Goal: Information Seeking & Learning: Check status

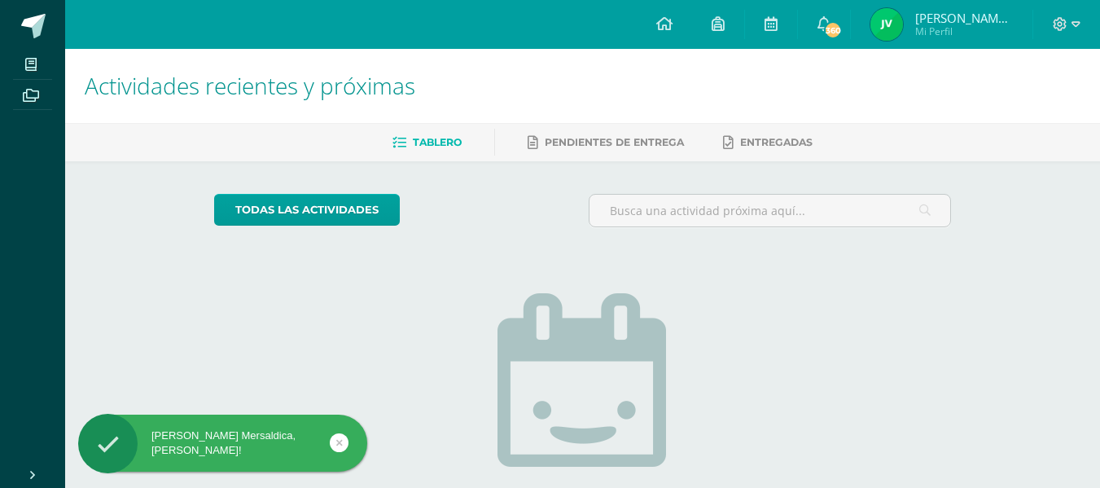
click at [879, 24] on img at bounding box center [887, 24] width 33 height 33
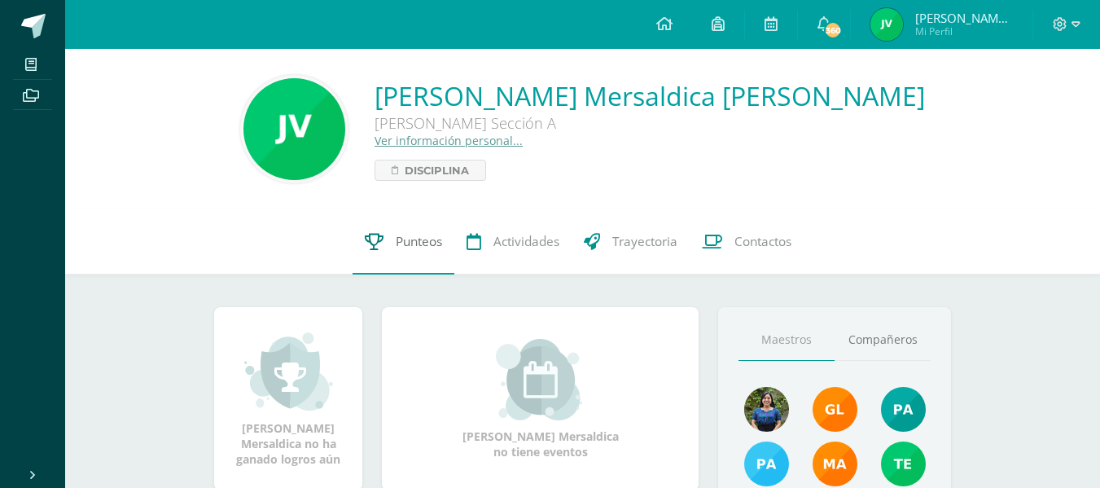
click at [405, 239] on span "Punteos" at bounding box center [419, 241] width 46 height 17
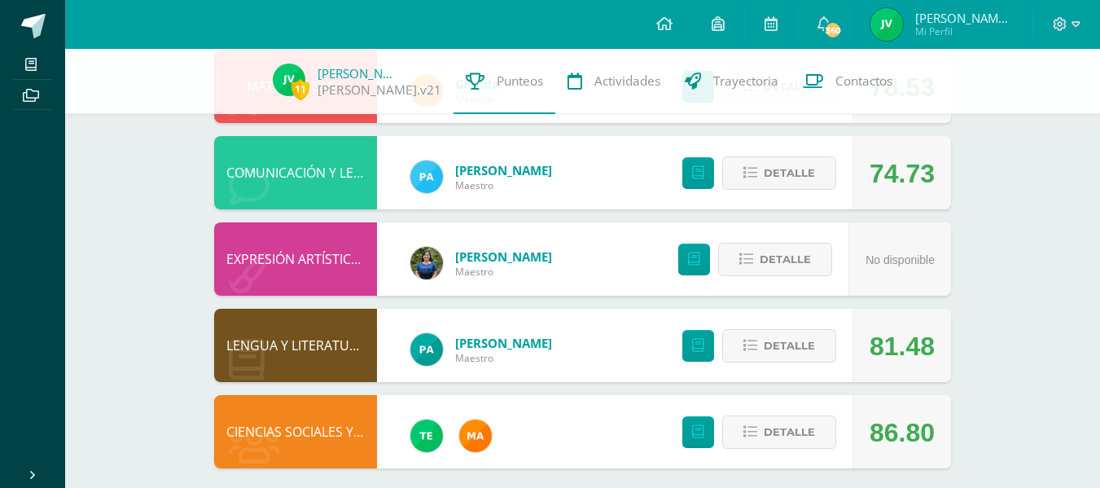
scroll to position [553, 0]
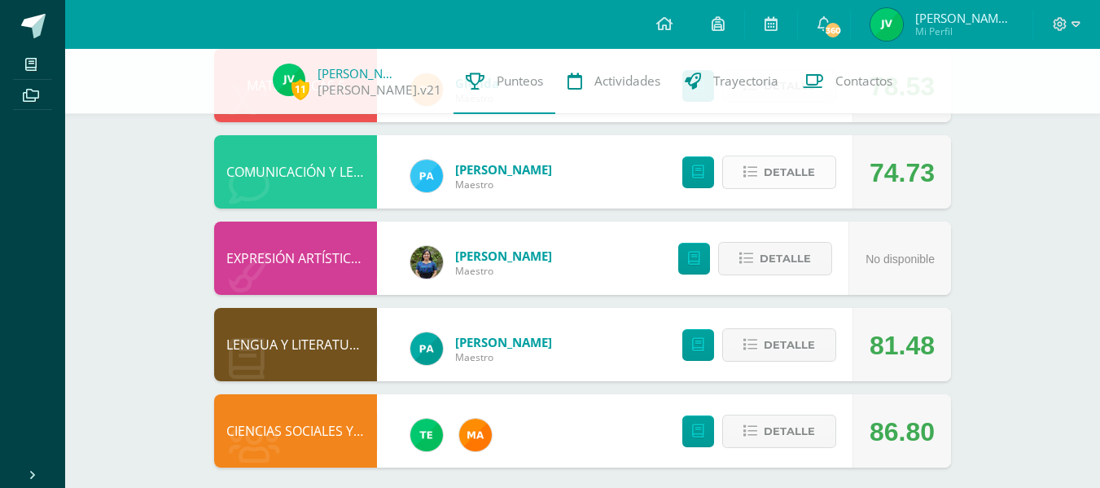
click at [784, 171] on span "Detalle" at bounding box center [789, 172] width 51 height 30
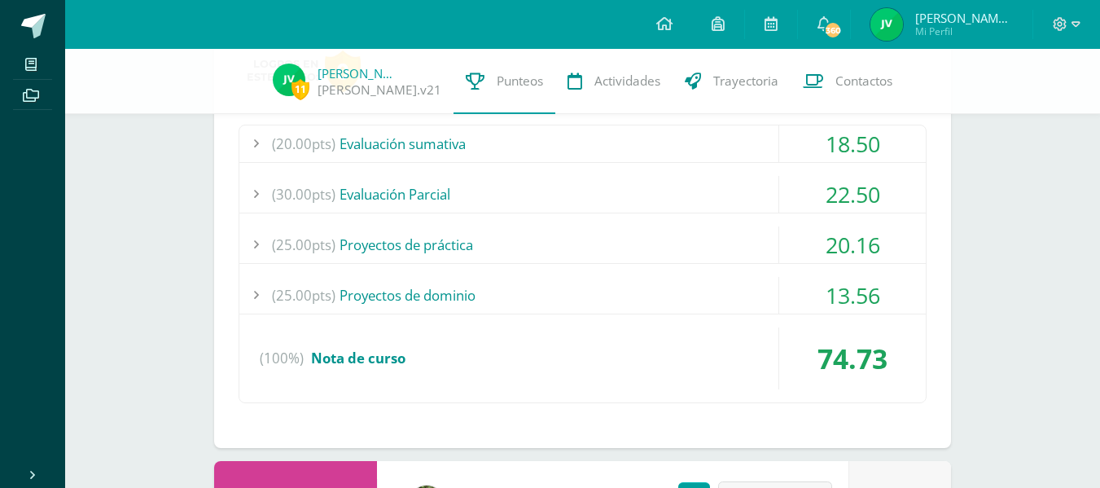
scroll to position [730, 0]
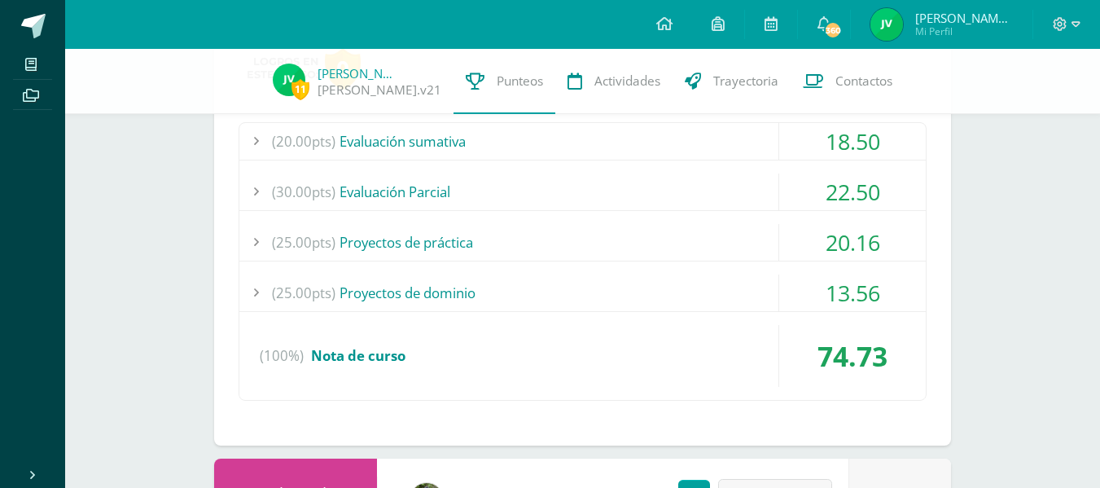
click at [425, 143] on div "(20.00pts) Evaluación sumativa" at bounding box center [582, 141] width 686 height 37
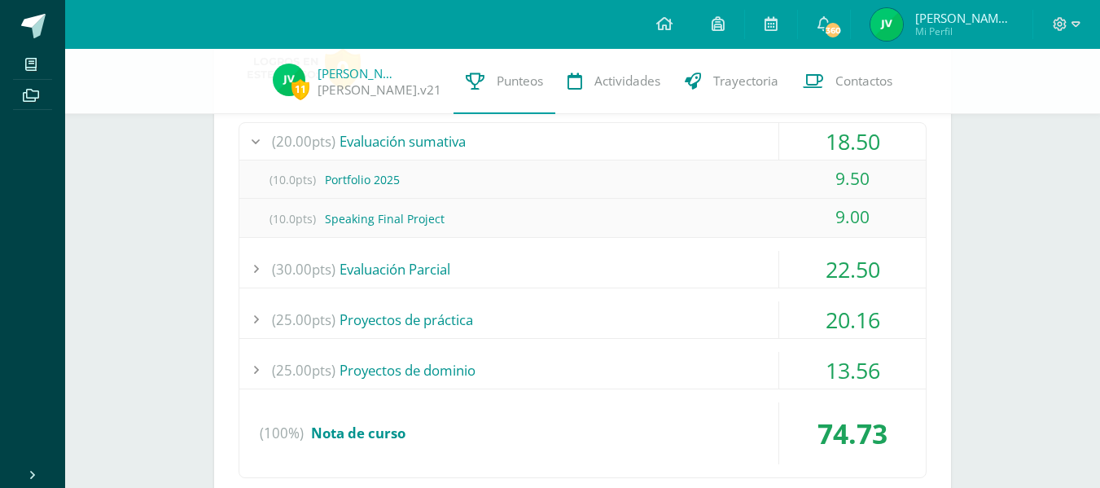
click at [413, 134] on div "(20.00pts) Evaluación sumativa" at bounding box center [582, 141] width 686 height 37
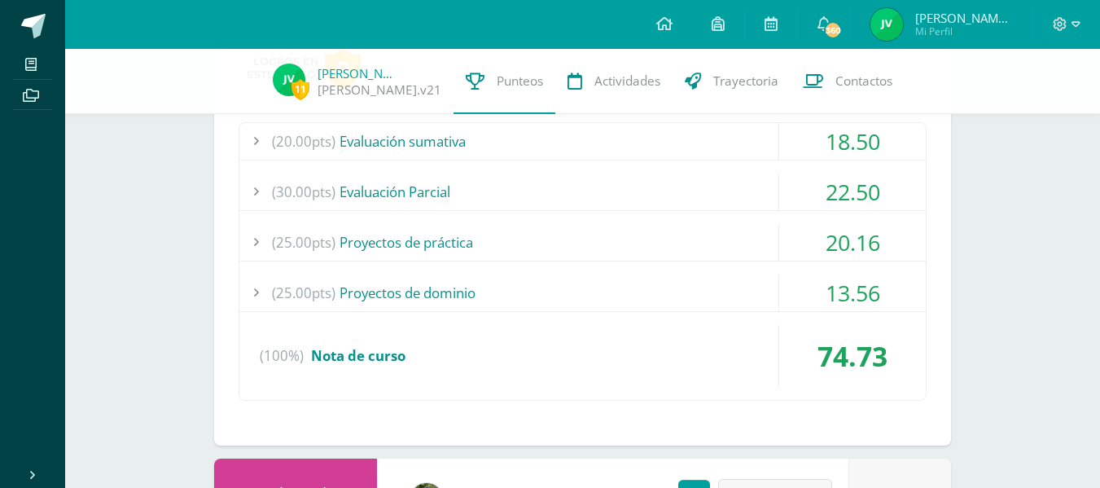
click at [419, 186] on div "(30.00pts) Evaluación Parcial" at bounding box center [582, 191] width 686 height 37
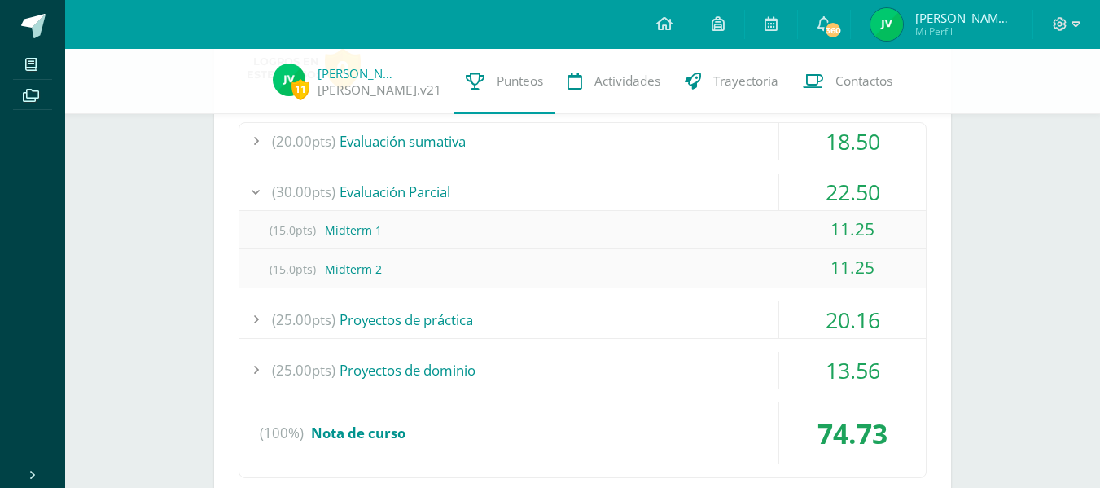
click at [419, 186] on div "(30.00pts) Evaluación Parcial" at bounding box center [582, 191] width 686 height 37
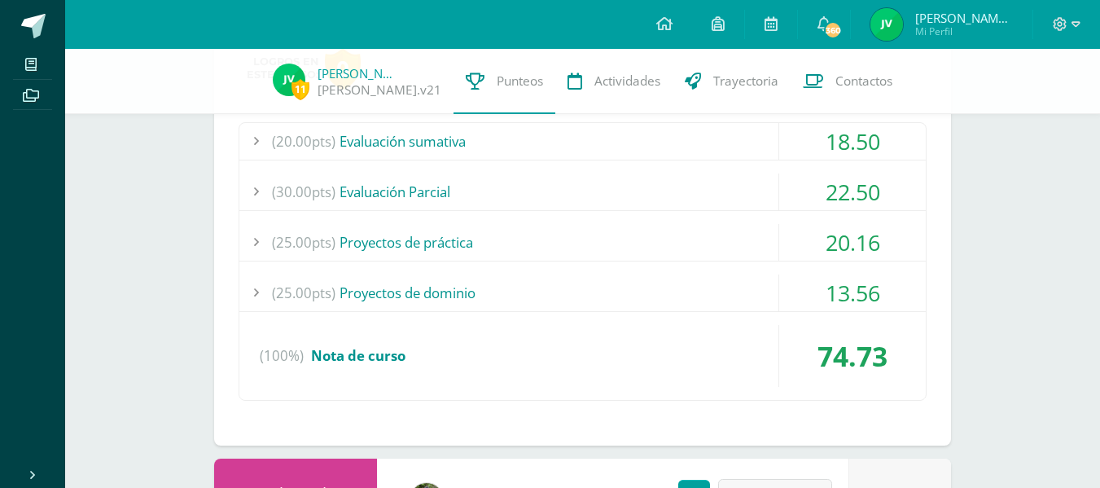
click at [432, 240] on div "(25.00pts) Proyectos de práctica" at bounding box center [582, 242] width 686 height 37
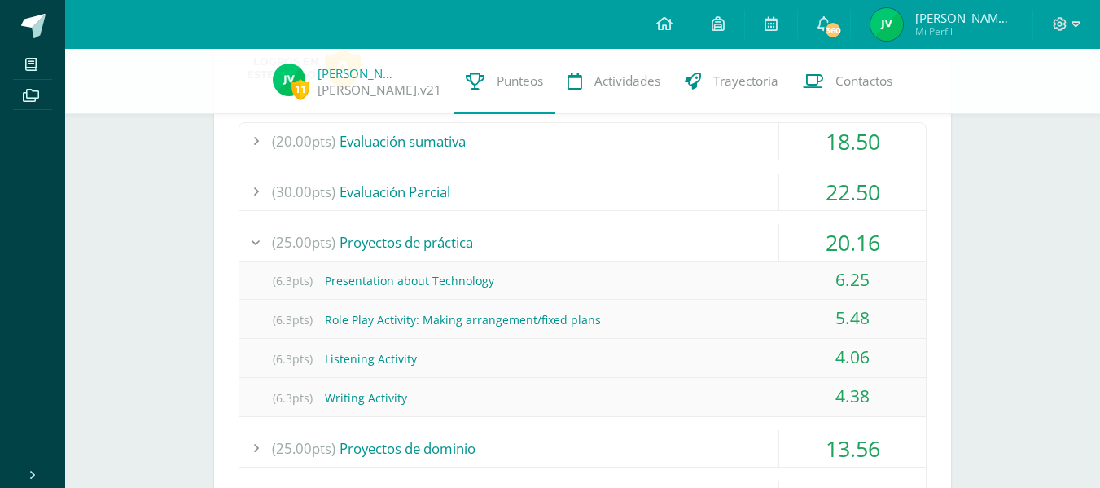
click at [432, 240] on div "(25.00pts) Proyectos de práctica" at bounding box center [582, 242] width 686 height 37
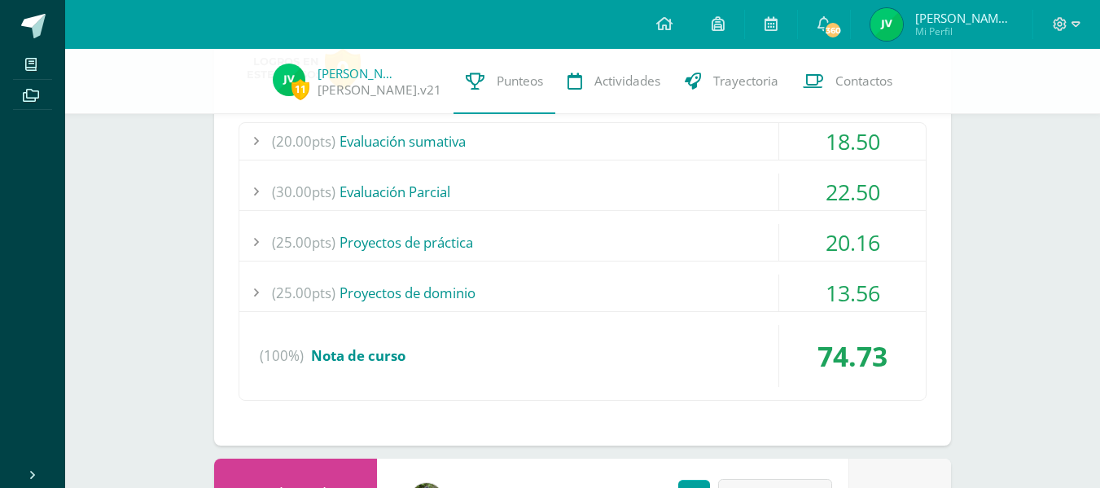
click at [428, 282] on div "(25.00pts) Proyectos de dominio" at bounding box center [582, 292] width 686 height 37
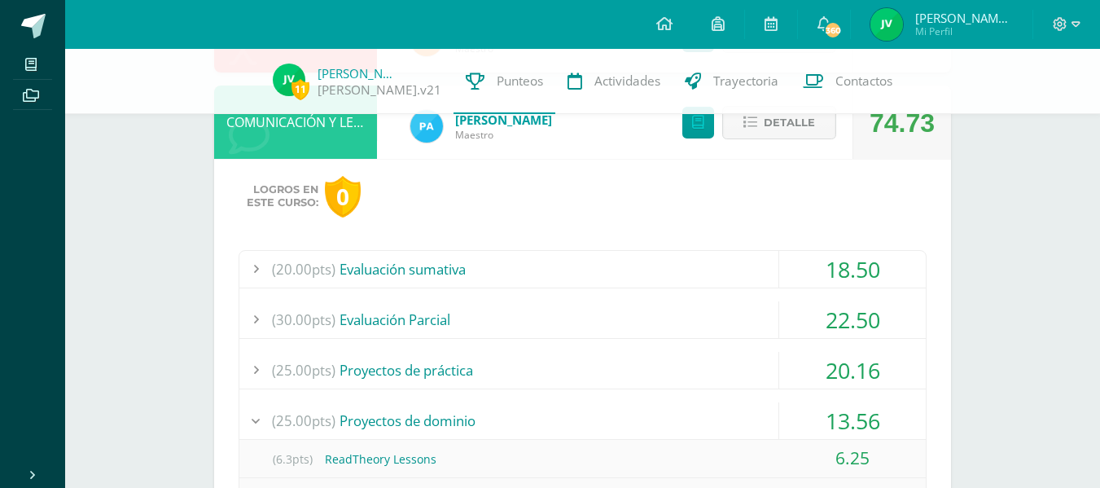
scroll to position [602, 0]
click at [761, 121] on button "Detalle" at bounding box center [779, 123] width 114 height 33
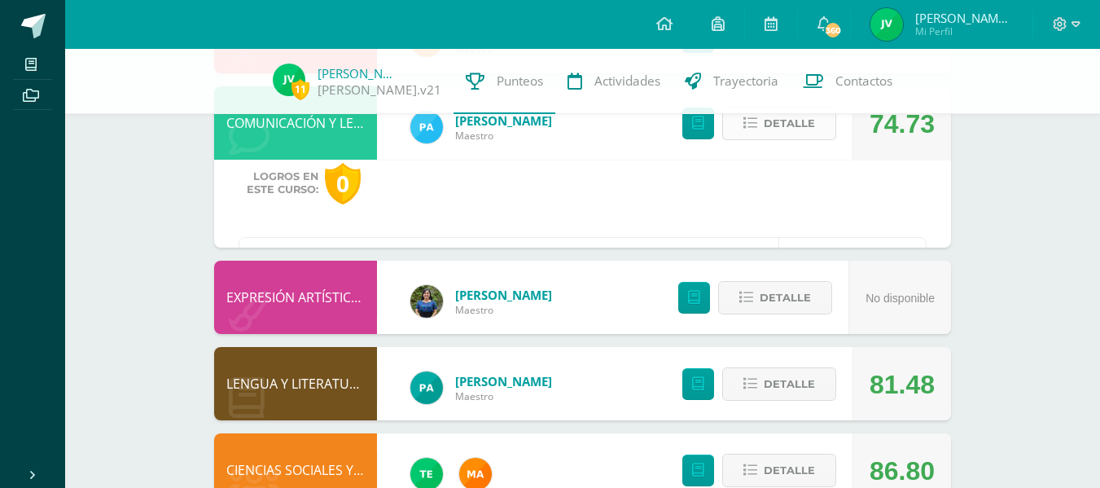
scroll to position [565, 0]
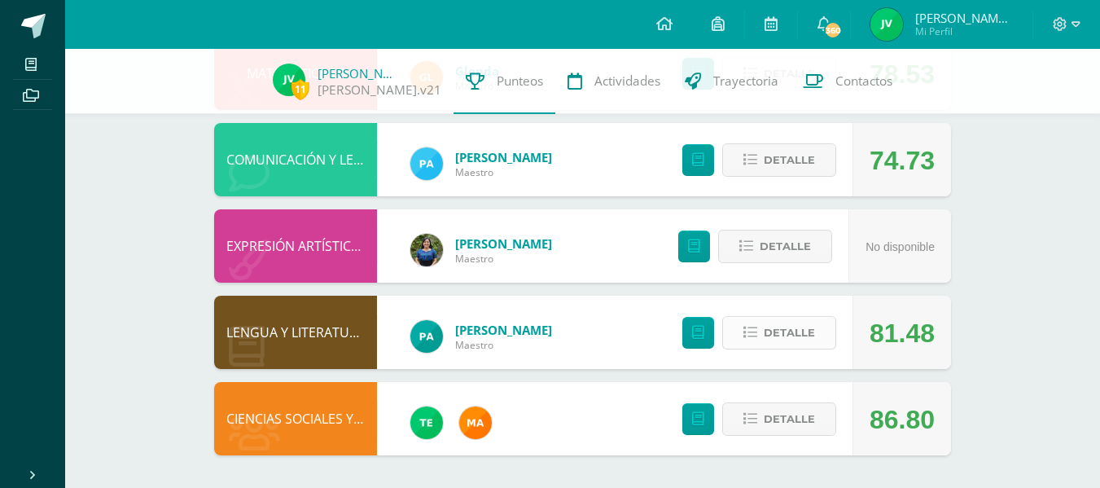
click at [796, 330] on span "Detalle" at bounding box center [789, 333] width 51 height 30
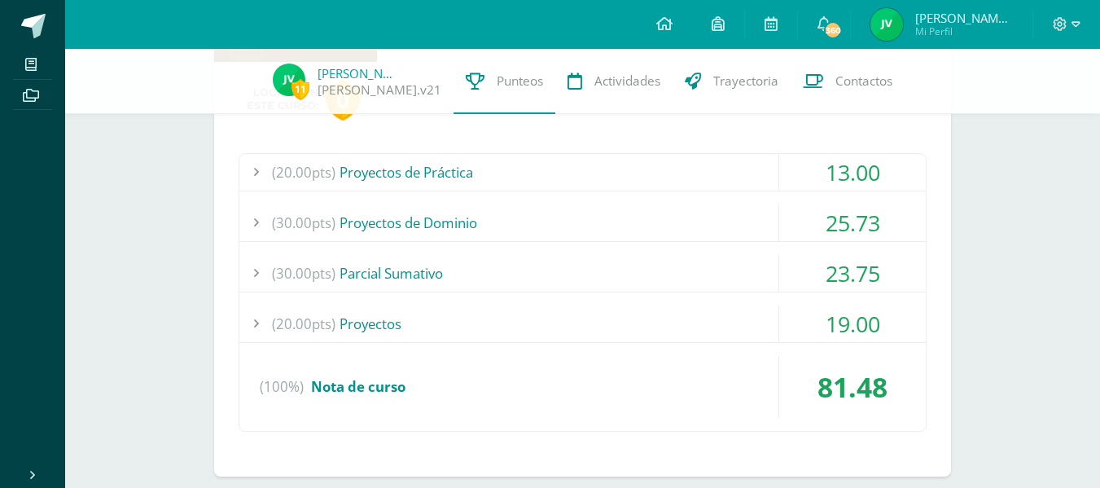
scroll to position [861, 0]
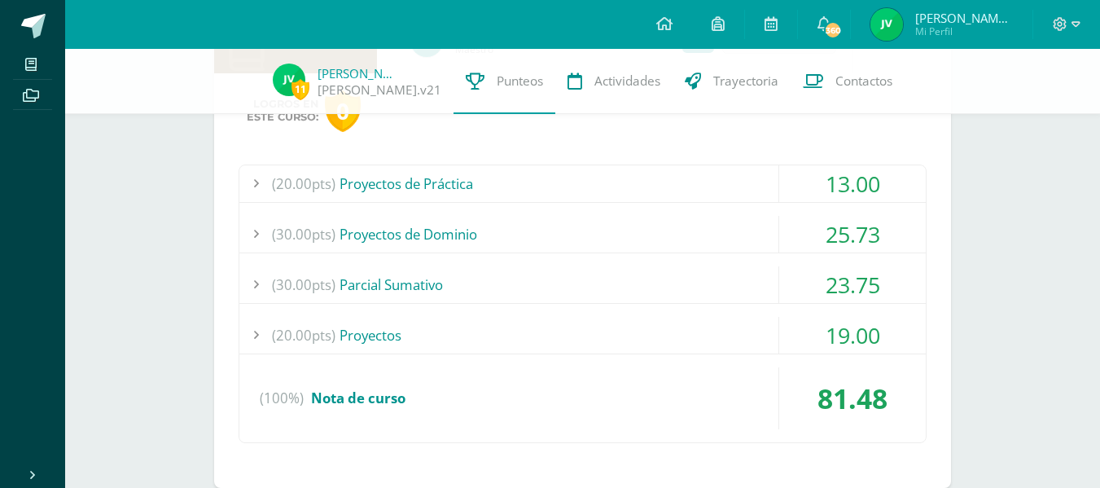
click at [588, 179] on div "(20.00pts) Proyectos de Práctica" at bounding box center [582, 183] width 686 height 37
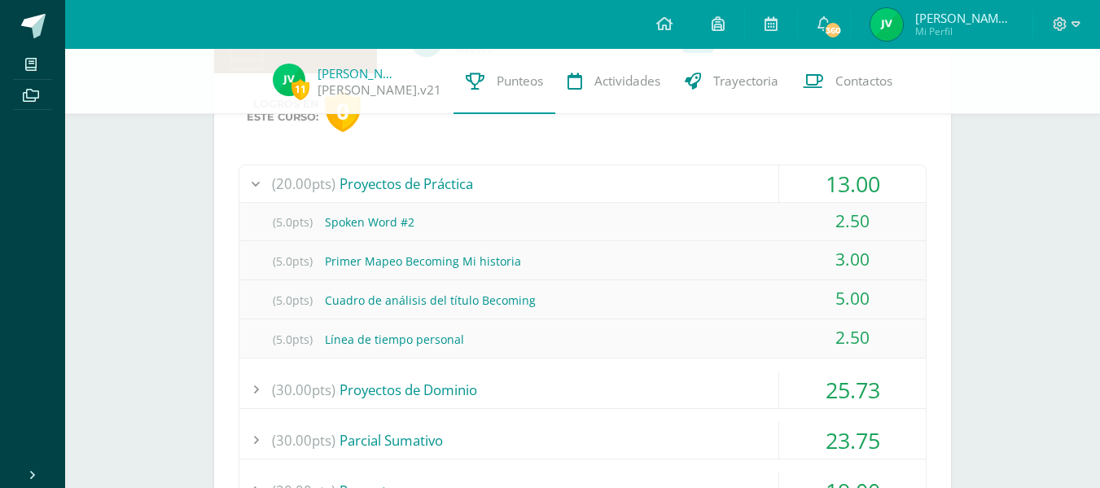
click at [588, 179] on div "(20.00pts) Proyectos de Práctica" at bounding box center [582, 183] width 686 height 37
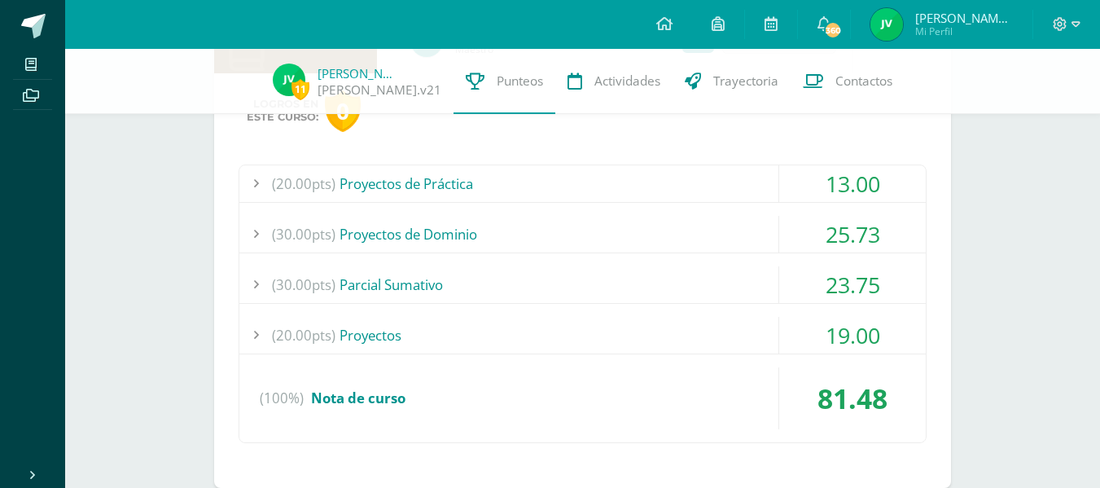
click at [588, 179] on div "(20.00pts) Proyectos de Práctica" at bounding box center [582, 183] width 686 height 37
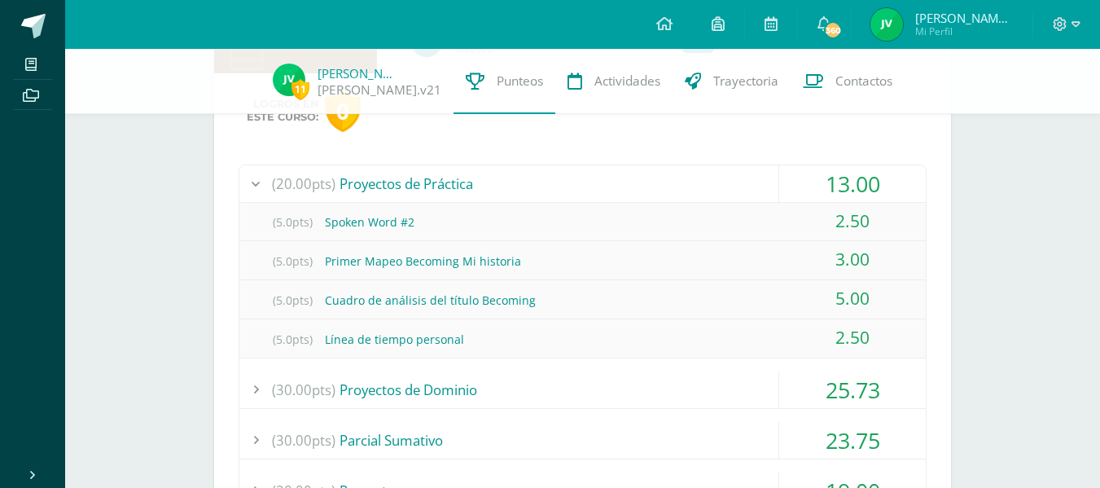
click at [588, 179] on div "(20.00pts) Proyectos de Práctica" at bounding box center [582, 183] width 686 height 37
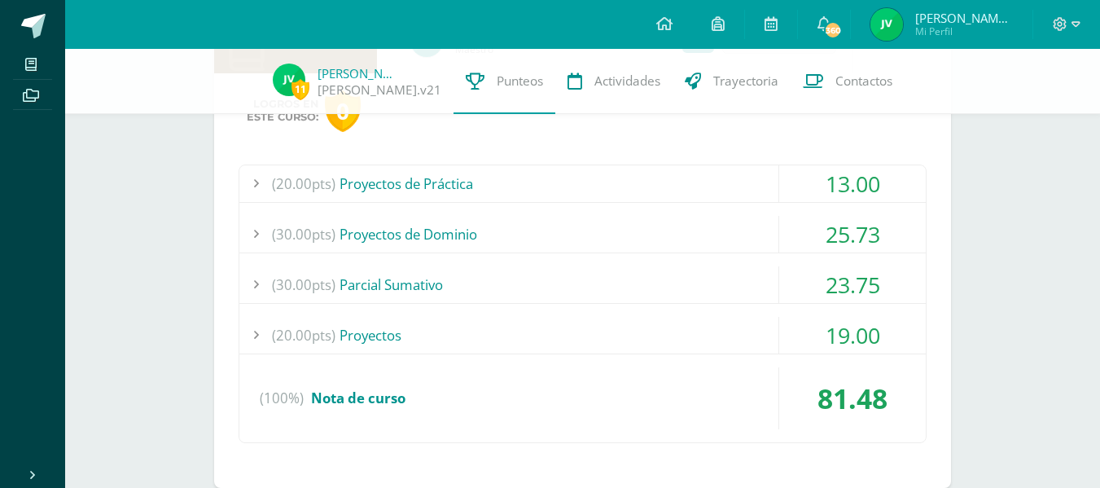
click at [586, 241] on div "(30.00pts) Proyectos de Dominio" at bounding box center [582, 234] width 686 height 37
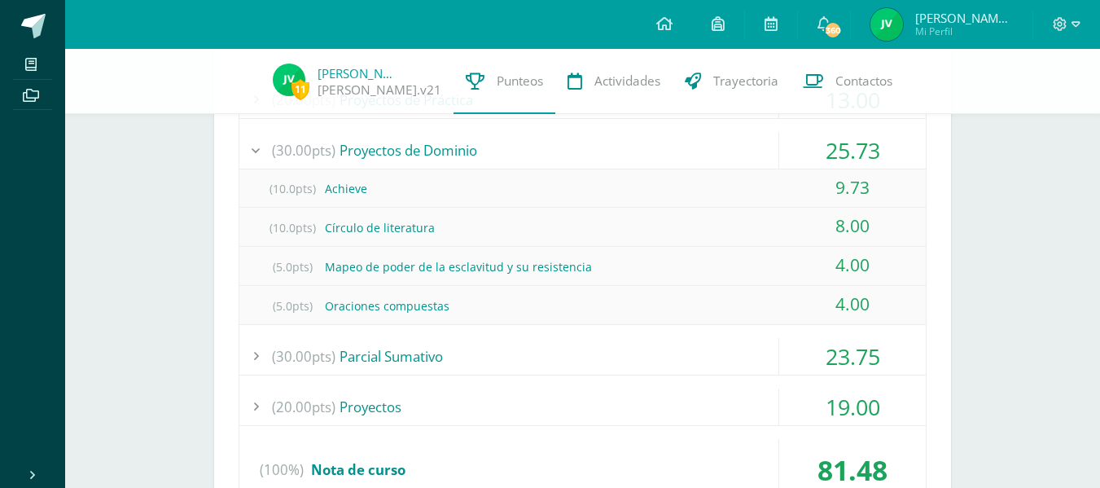
scroll to position [945, 0]
click at [604, 144] on div "(30.00pts) Proyectos de Dominio" at bounding box center [582, 149] width 686 height 37
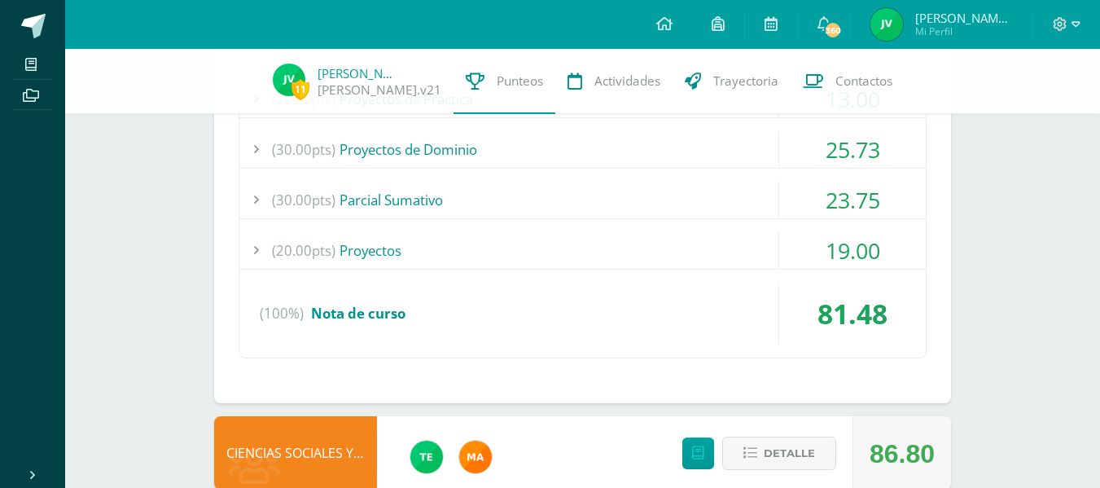
click at [636, 202] on div "(30.00pts) Parcial Sumativo" at bounding box center [582, 200] width 686 height 37
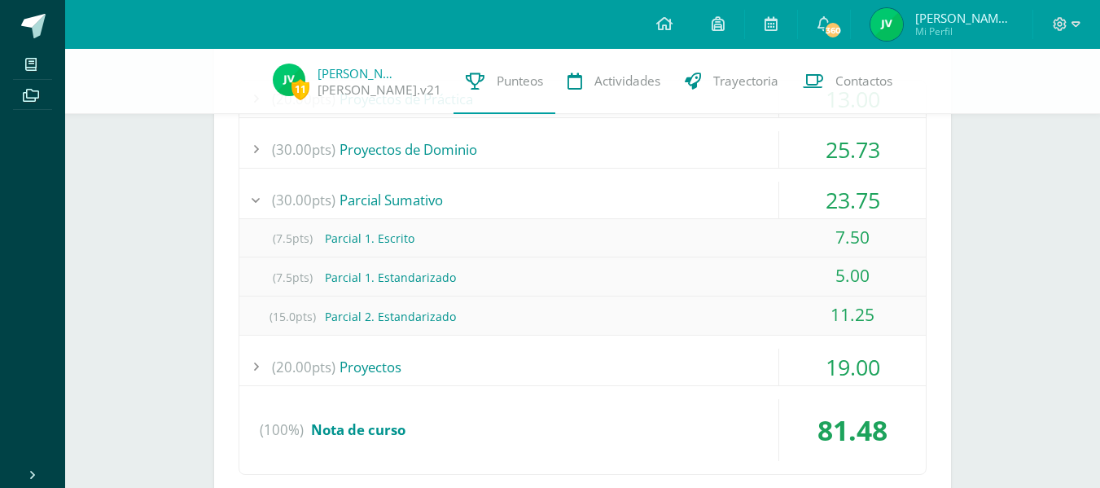
click at [564, 202] on div "(30.00pts) Parcial Sumativo" at bounding box center [582, 200] width 686 height 37
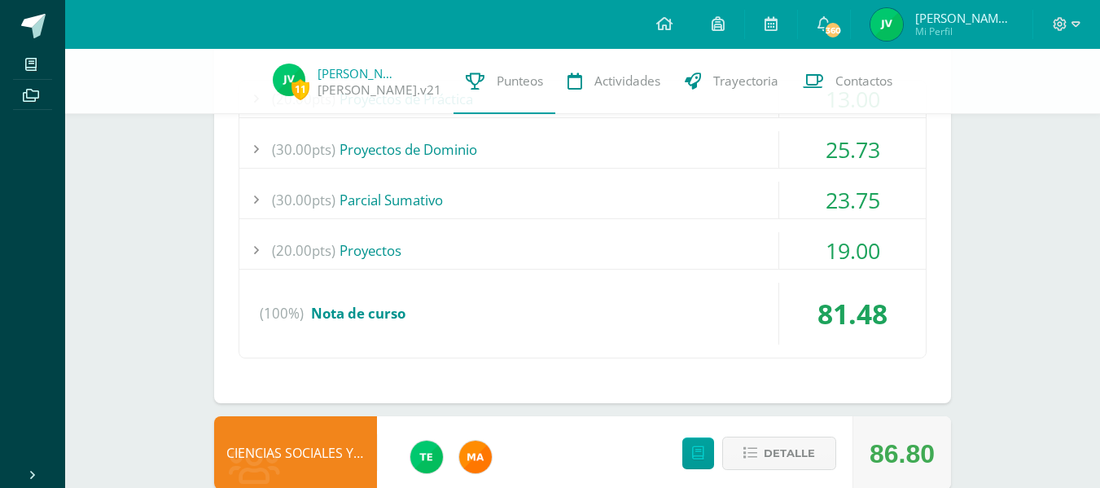
click at [564, 252] on div "(20.00pts) Proyectos" at bounding box center [582, 250] width 686 height 37
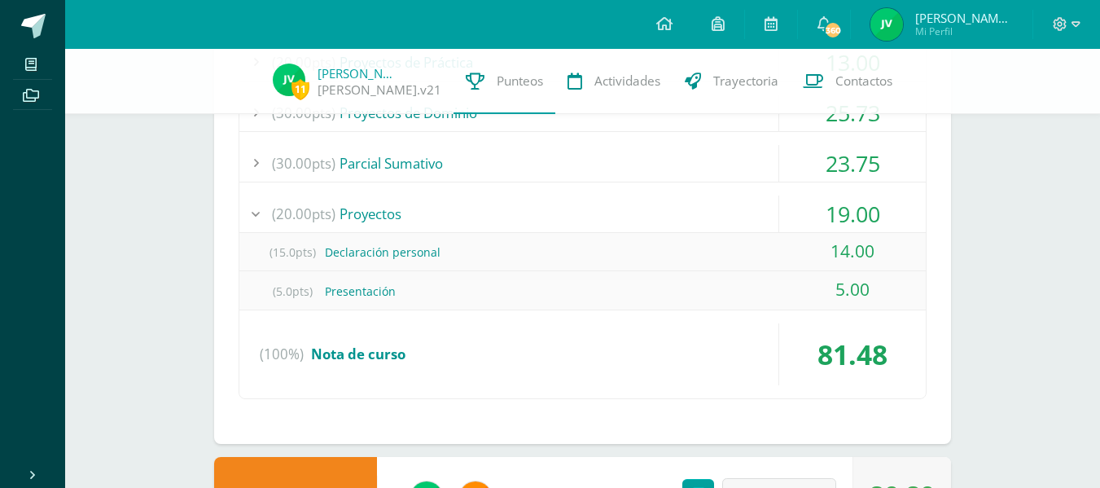
scroll to position [983, 0]
click at [492, 202] on div "(20.00pts) Proyectos" at bounding box center [582, 213] width 686 height 37
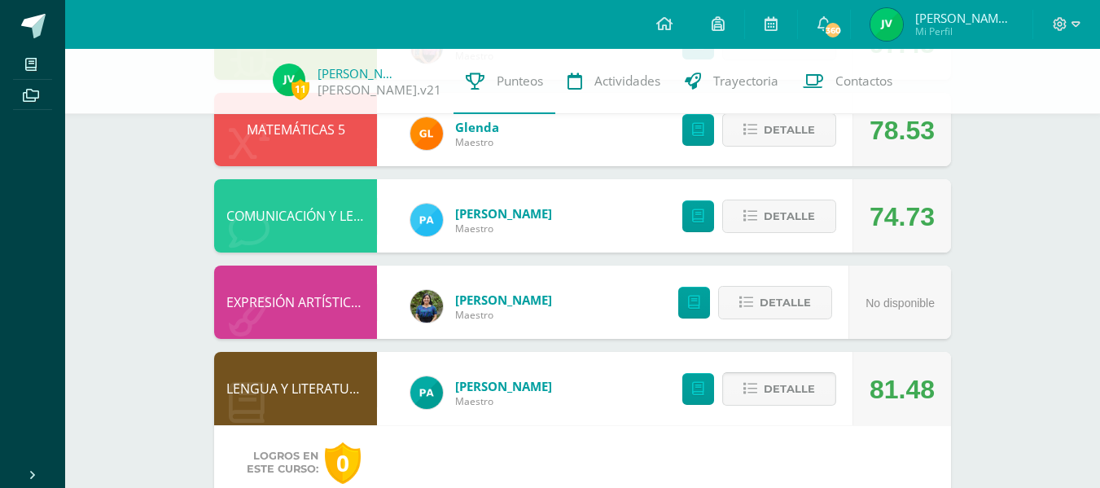
scroll to position [508, 0]
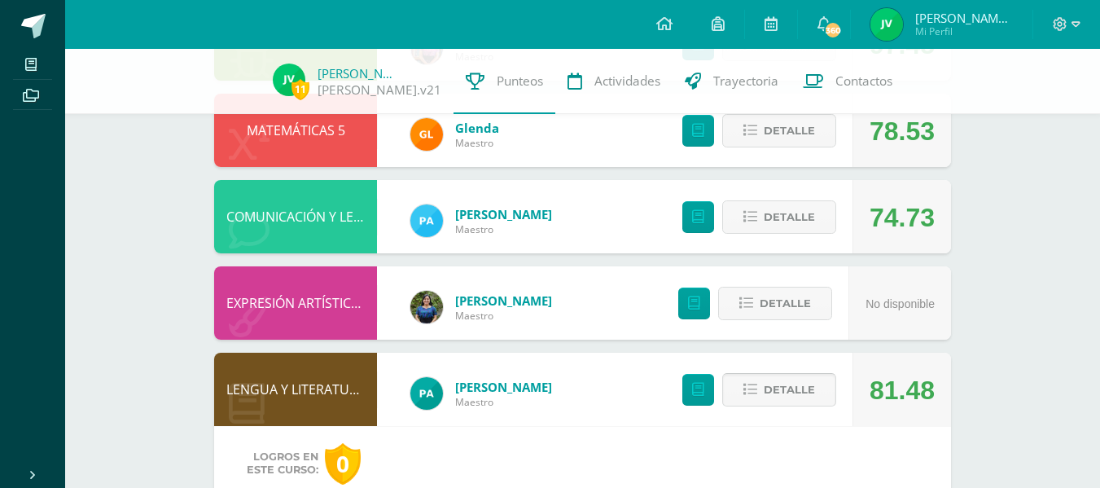
click at [803, 397] on span "Detalle" at bounding box center [789, 390] width 51 height 30
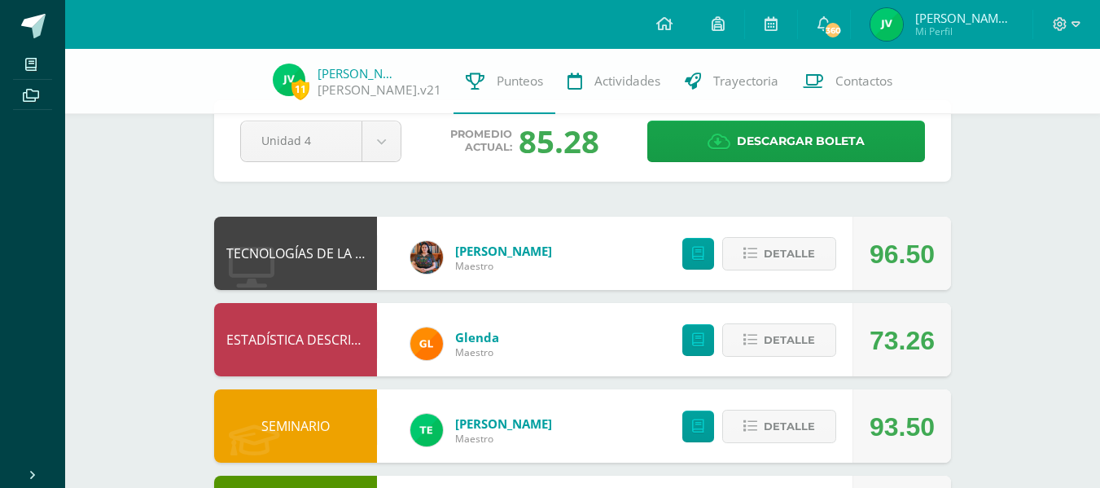
scroll to position [0, 0]
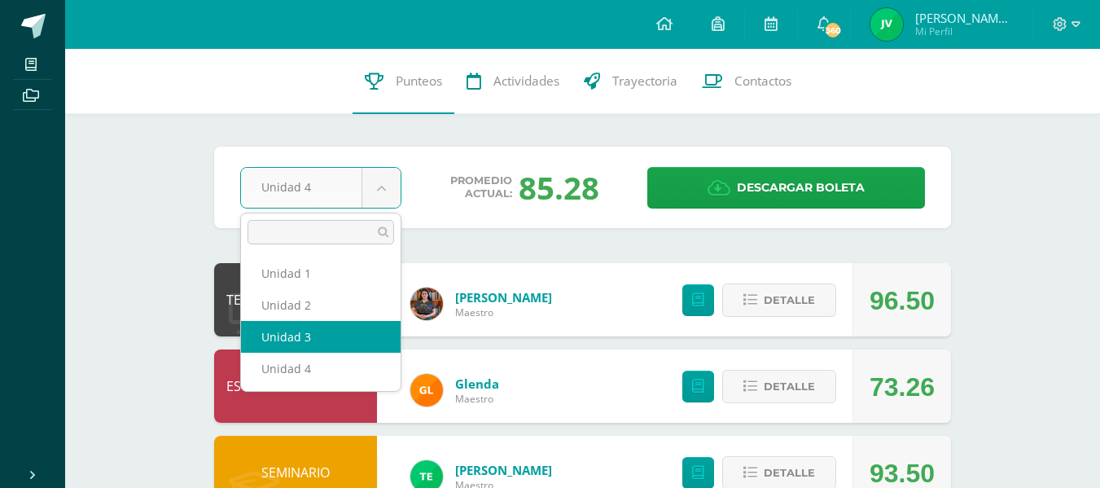
select select "Unidad 3"
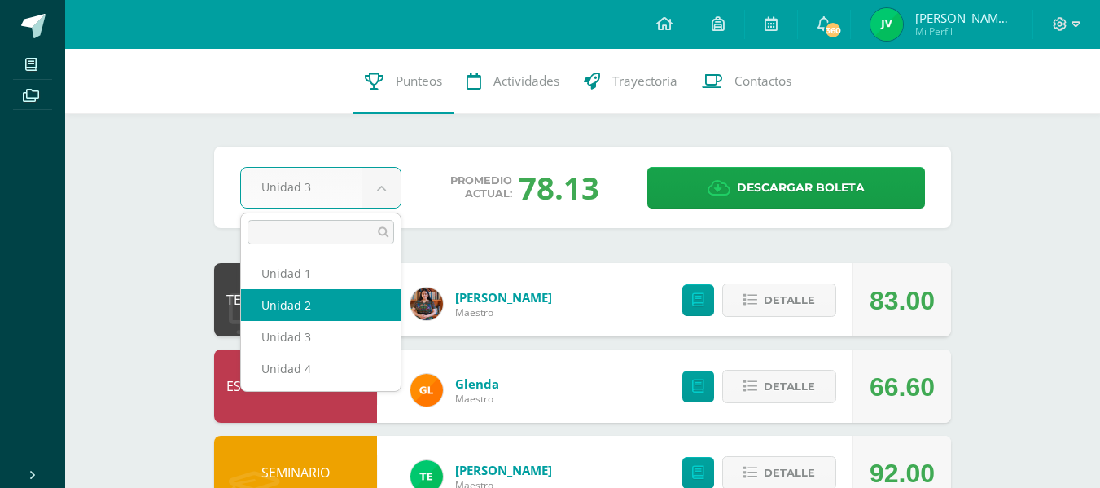
select select "Unidad 2"
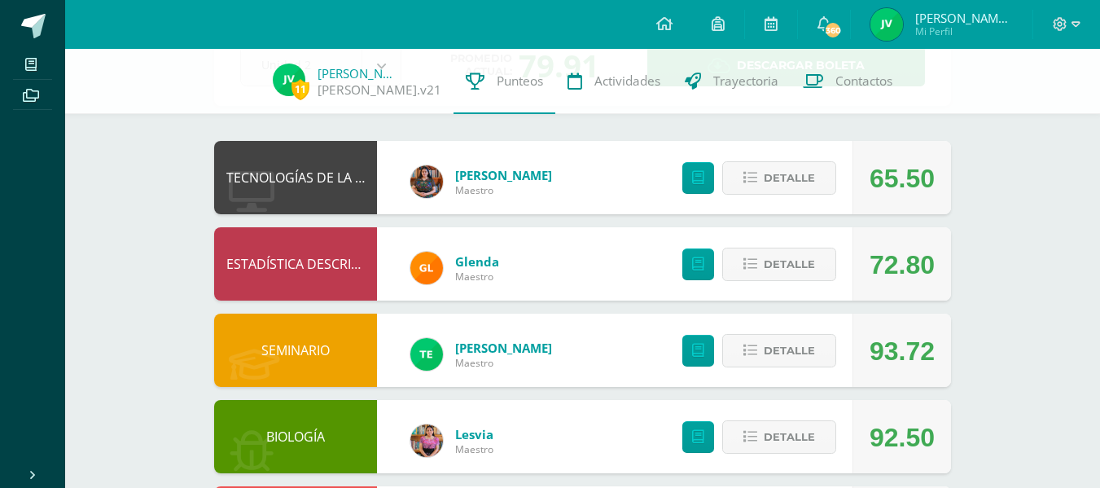
scroll to position [42, 0]
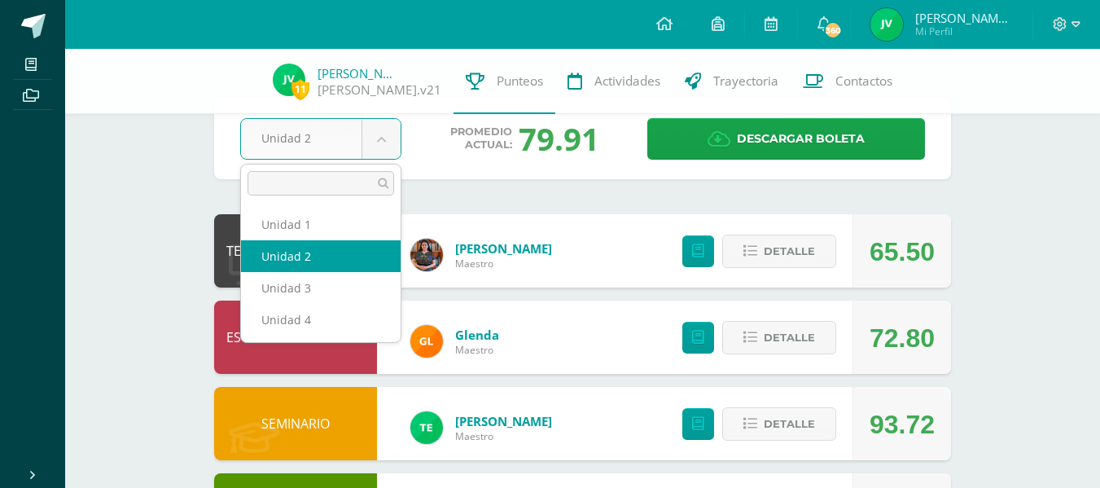
click at [388, 140] on body "Mis cursos Archivos Cerrar panel BIOLOGÍA [PERSON_NAME] "Sección A" CIENCIAS SO…" at bounding box center [550, 484] width 1100 height 1053
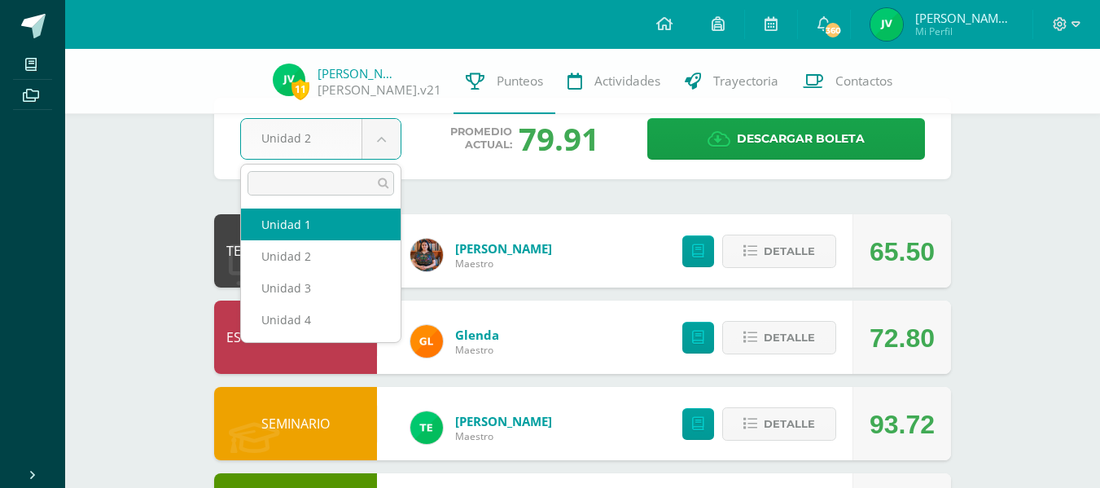
select select "Unidad 1"
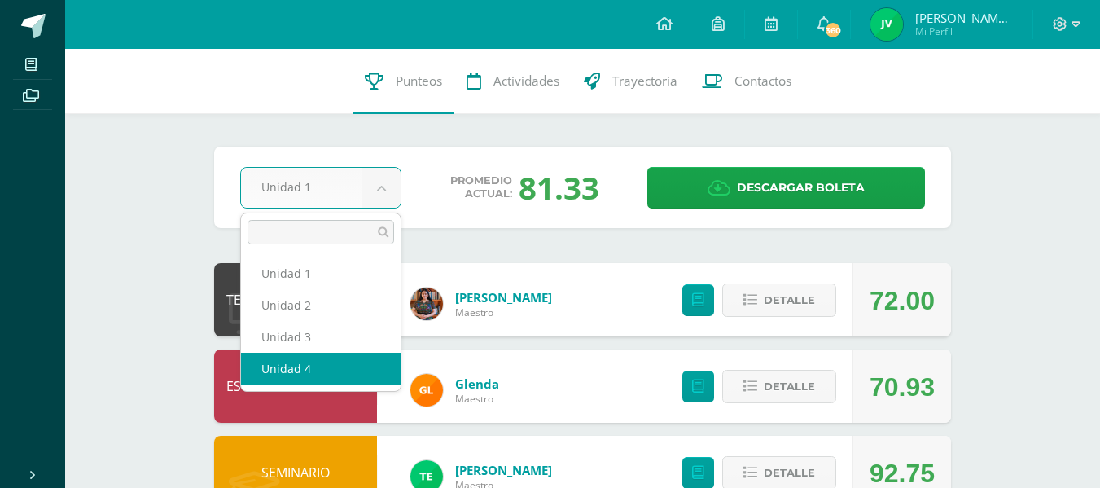
select select "Unidad 4"
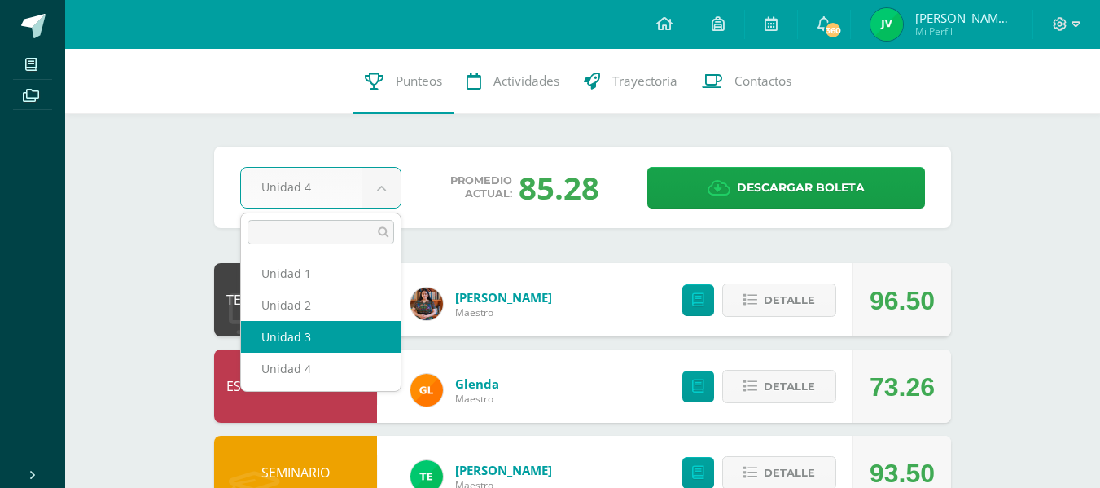
select select "Unidad 3"
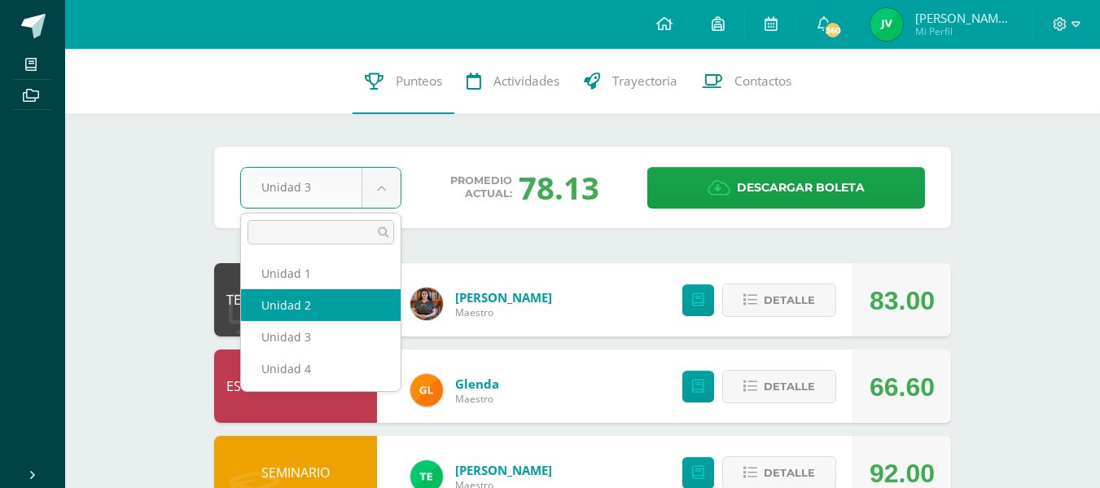
select select "Unidad 2"
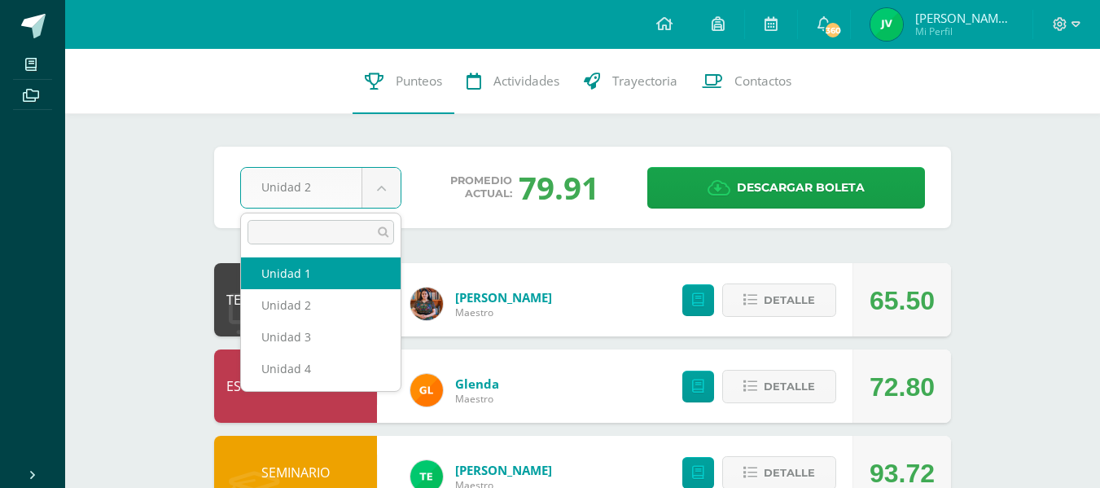
select select "Unidad 1"
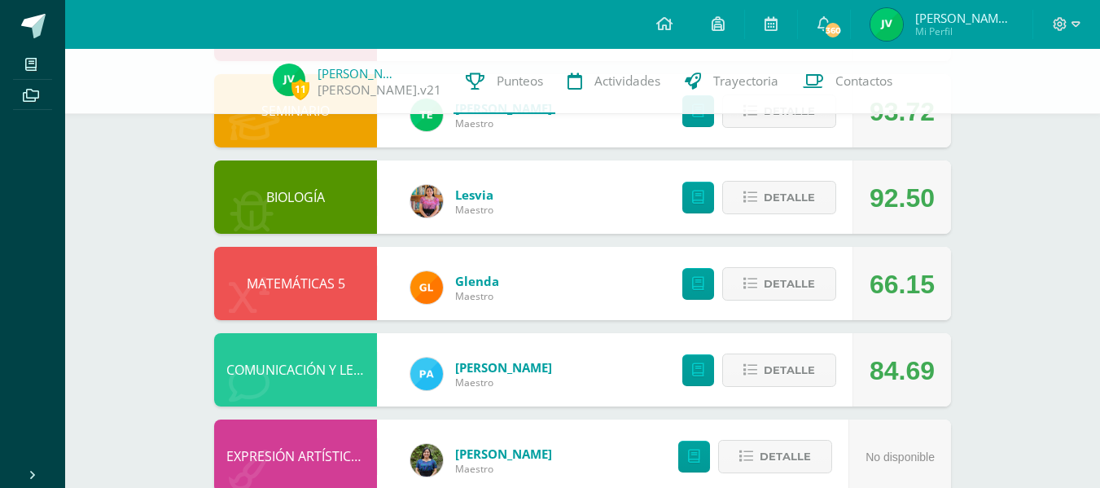
scroll to position [367, 0]
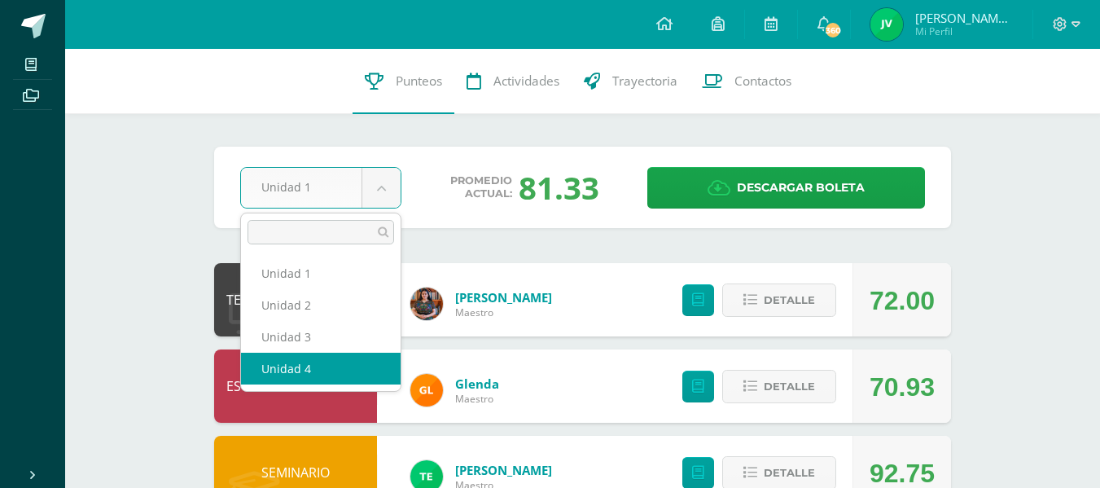
select select "Unidad 4"
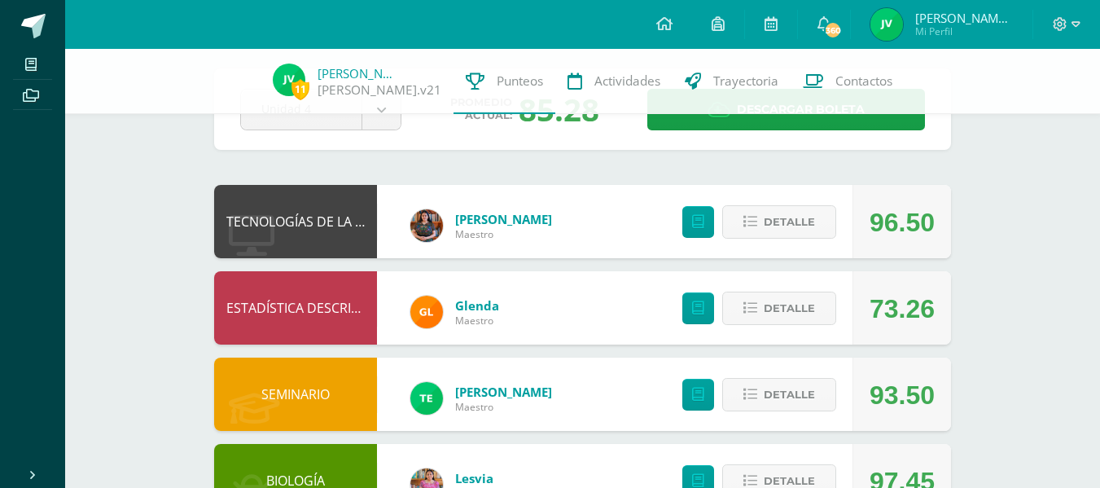
scroll to position [565, 0]
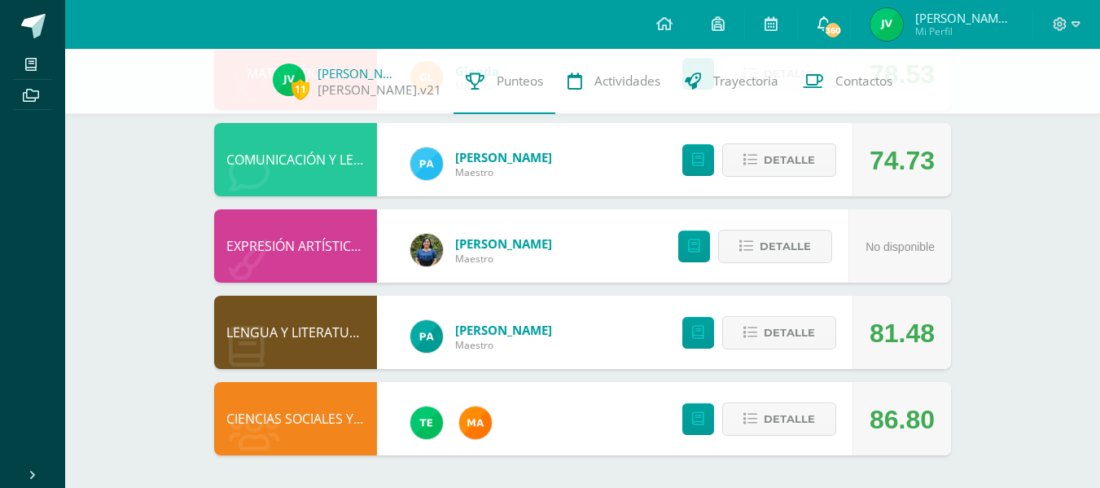
click at [840, 24] on span "360" at bounding box center [833, 30] width 18 height 18
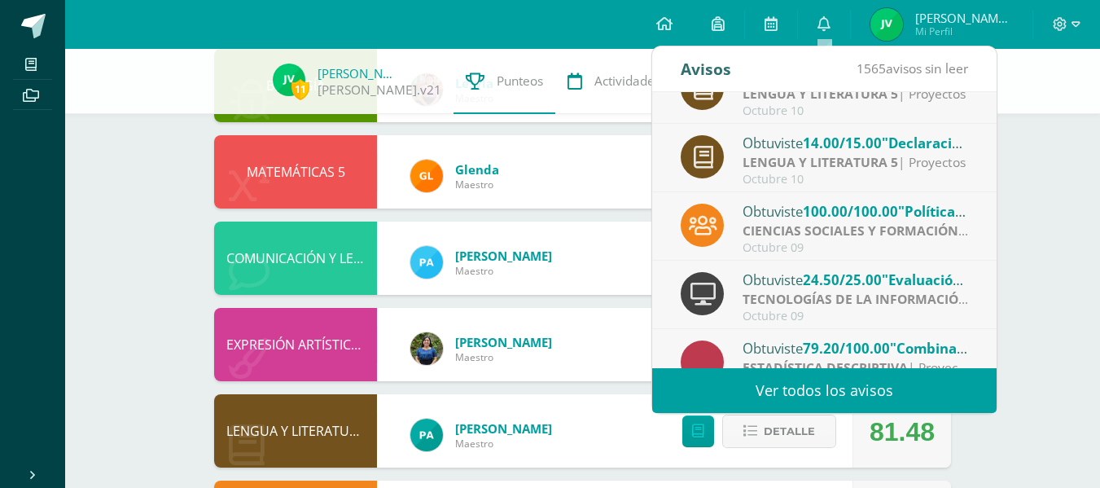
scroll to position [40, 0]
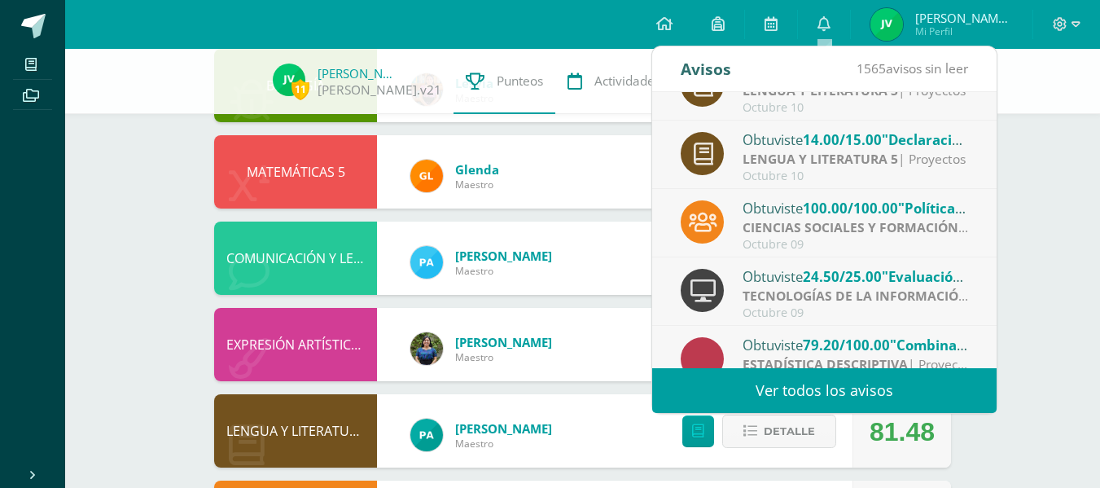
click at [854, 160] on strong "LENGUA Y LITERATURA 5" at bounding box center [821, 159] width 156 height 18
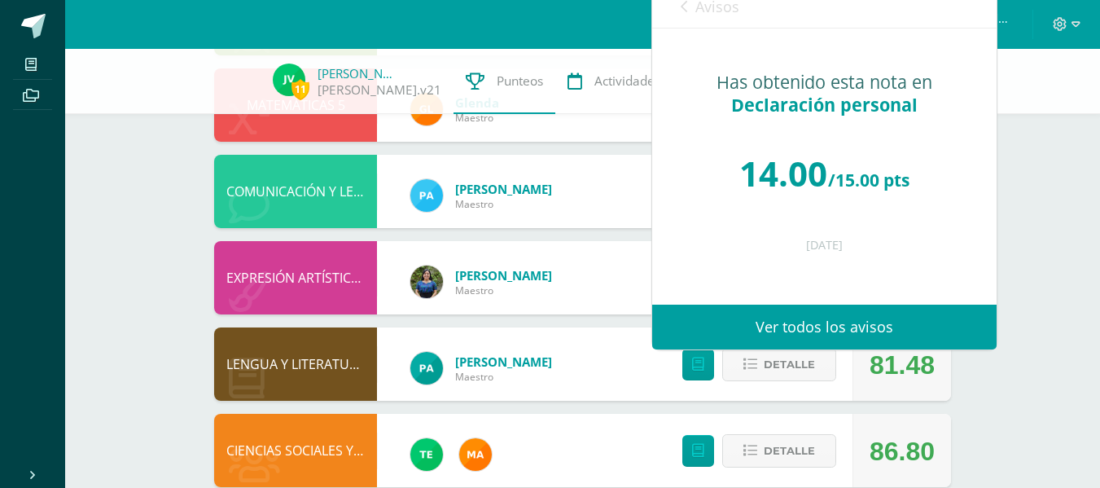
scroll to position [534, 0]
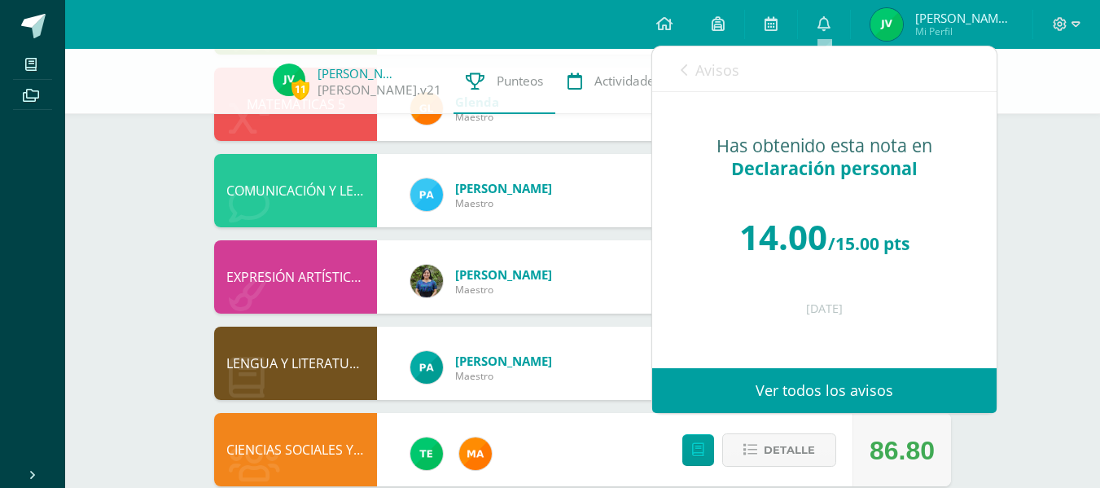
click at [839, 392] on link "Ver todos los avisos" at bounding box center [824, 390] width 344 height 45
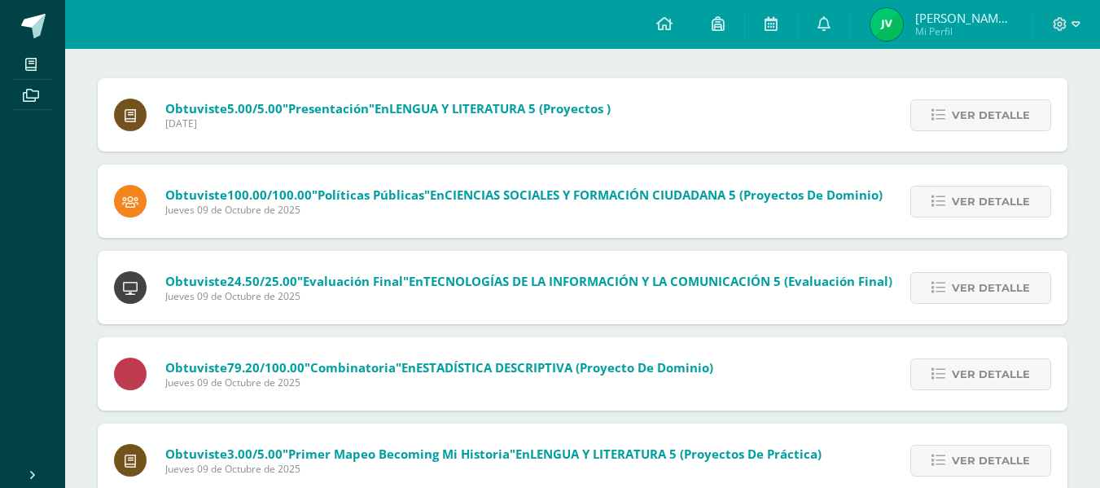
scroll to position [178, 0]
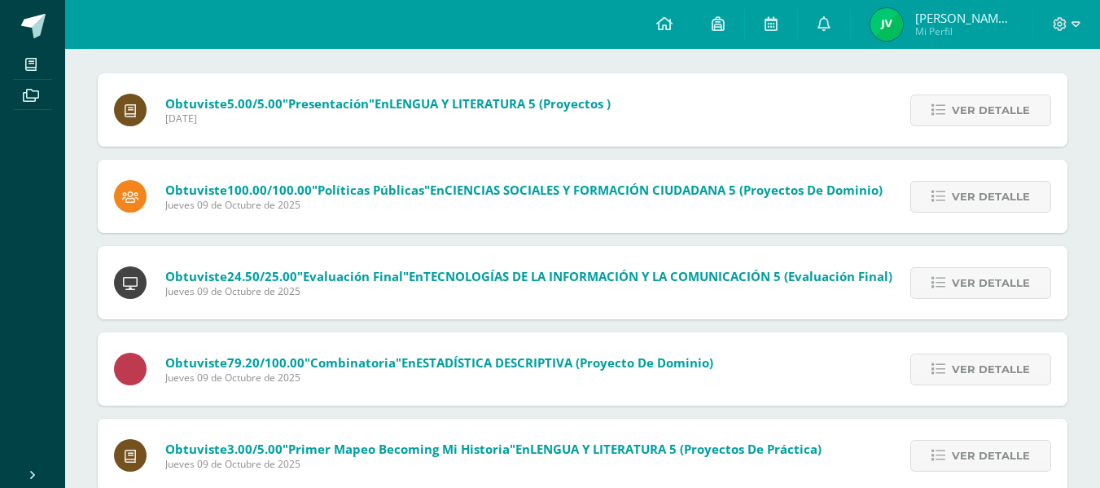
click at [564, 189] on span "CIENCIAS SOCIALES Y FORMACIÓN CIUDADANA 5 (Proyectos de dominio)" at bounding box center [664, 190] width 438 height 16
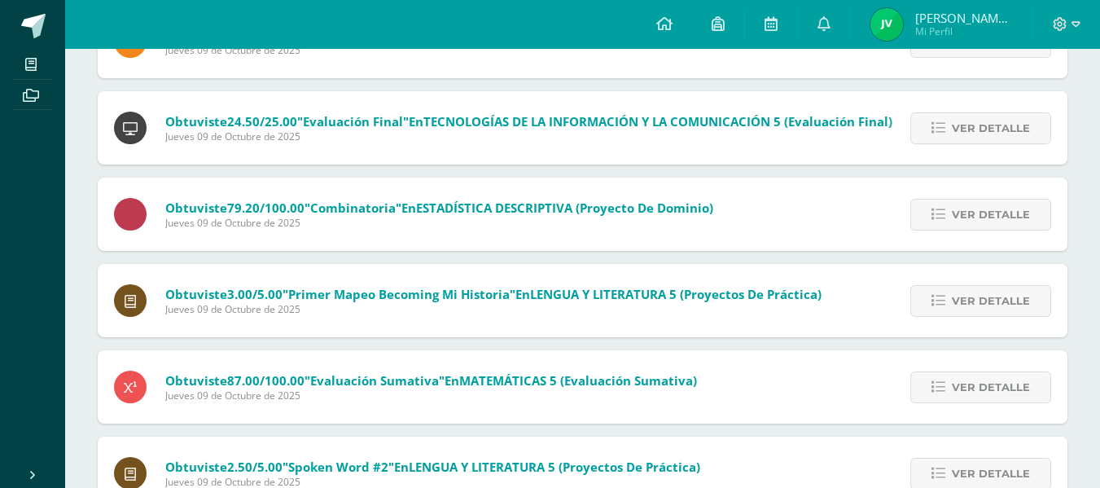
scroll to position [335, 0]
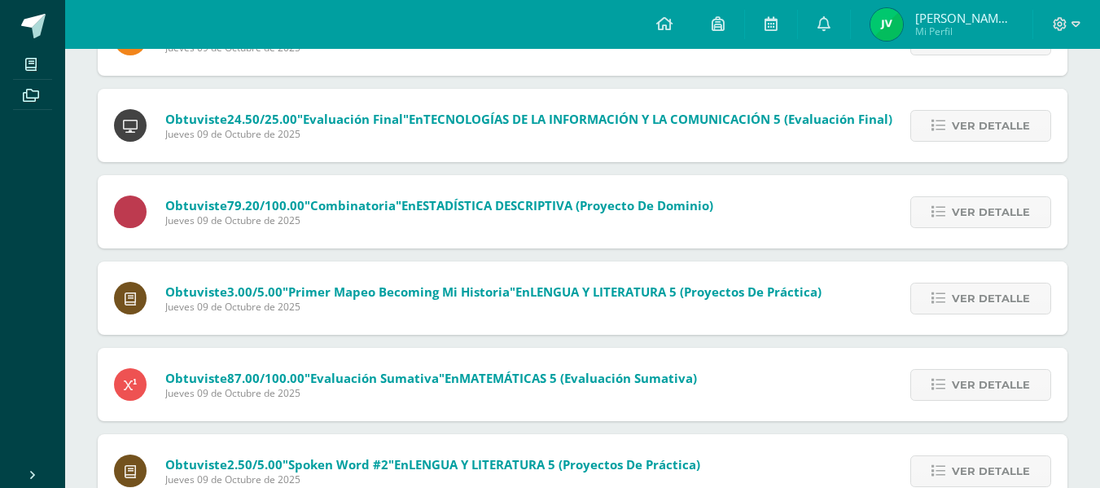
click at [542, 121] on span "TECNOLOGÍAS DE LA INFORMACIÓN Y LA COMUNICACIÓN 5 (Evaluación Final)" at bounding box center [657, 119] width 469 height 16
drag, startPoint x: 834, startPoint y: 125, endPoint x: 965, endPoint y: 131, distance: 131.2
click at [965, 131] on div "Obtuviste 24.50/25.00 "Evaluación Final" en TECNOLOGÍAS DE LA INFORMACIÓN Y LA …" at bounding box center [583, 125] width 970 height 73
click at [965, 131] on span "Ver detalle" at bounding box center [991, 126] width 78 height 30
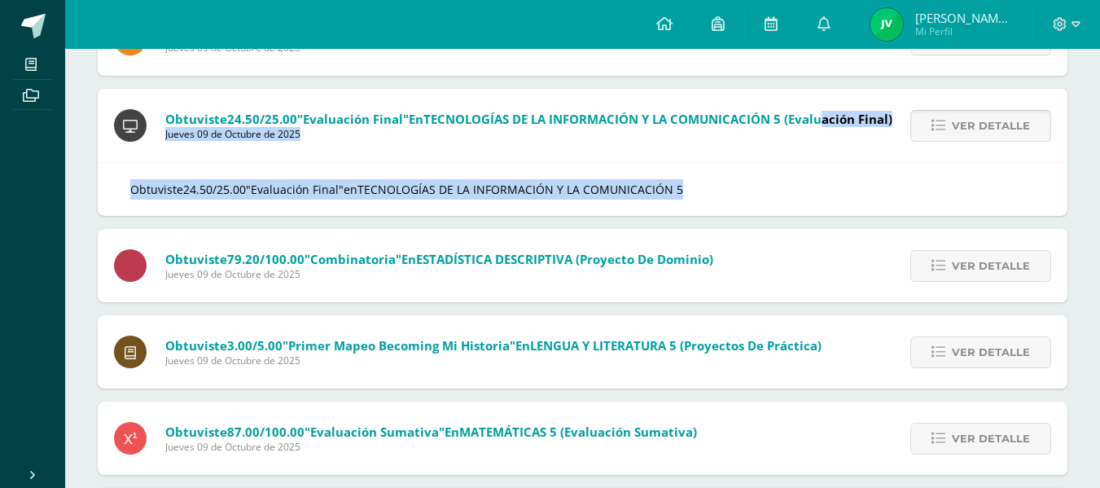
click at [965, 131] on span "Ver detalle" at bounding box center [991, 126] width 78 height 30
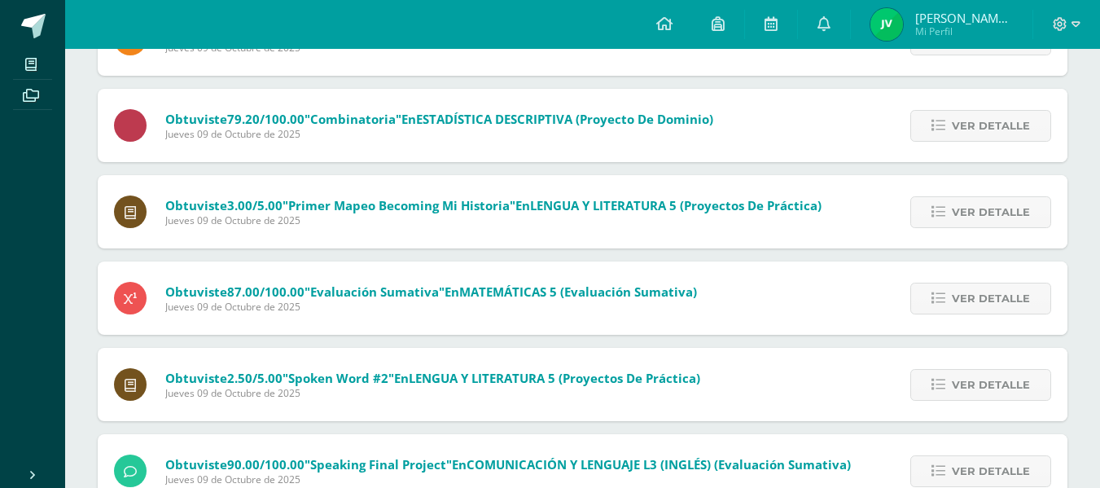
click at [965, 131] on span "Ver detalle" at bounding box center [991, 126] width 78 height 30
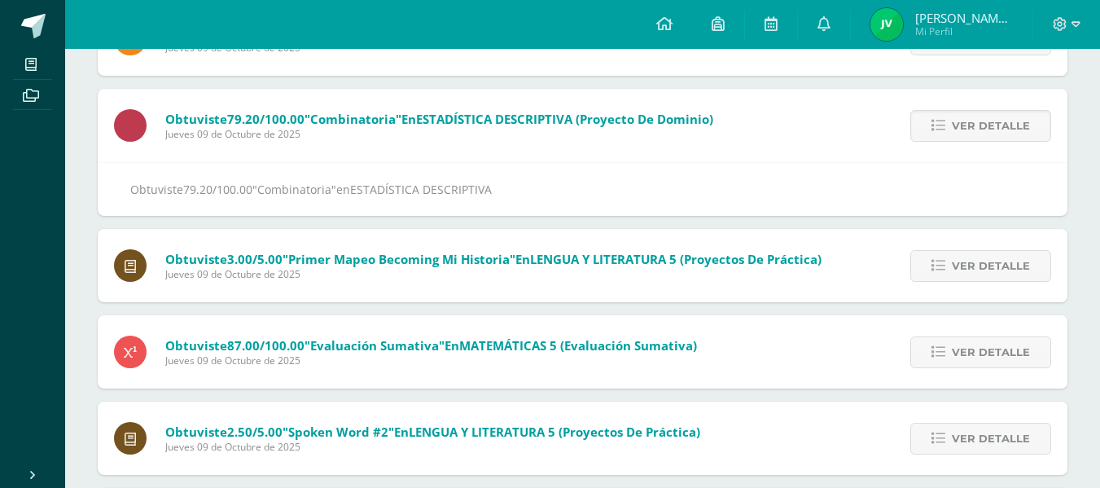
click at [965, 131] on span "Ver detalle" at bounding box center [991, 126] width 78 height 30
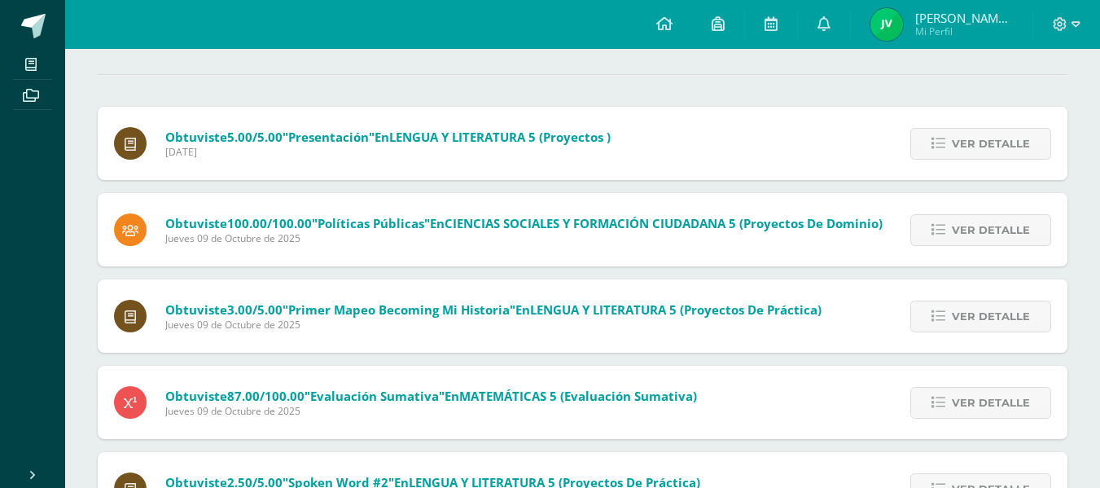
scroll to position [0, 0]
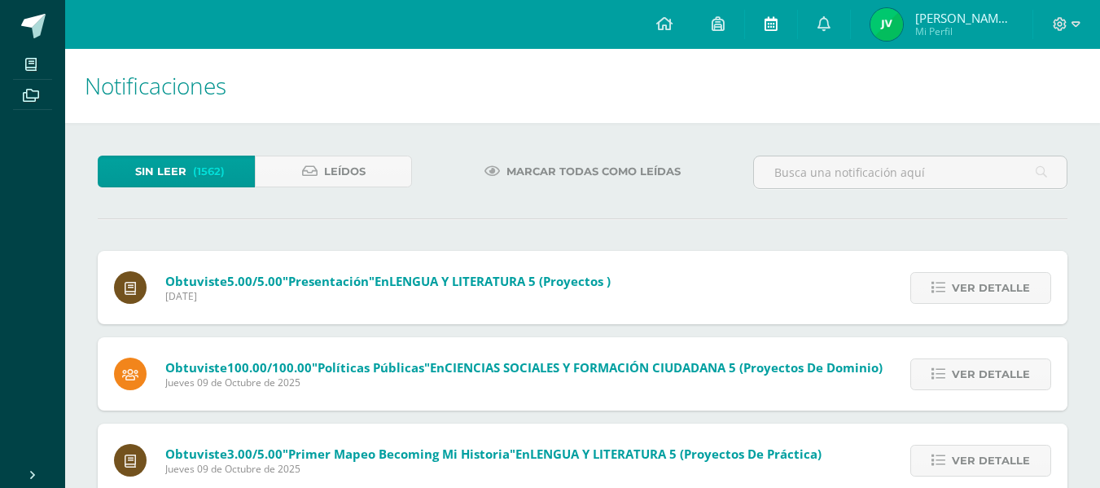
click at [764, 18] on link at bounding box center [771, 24] width 52 height 49
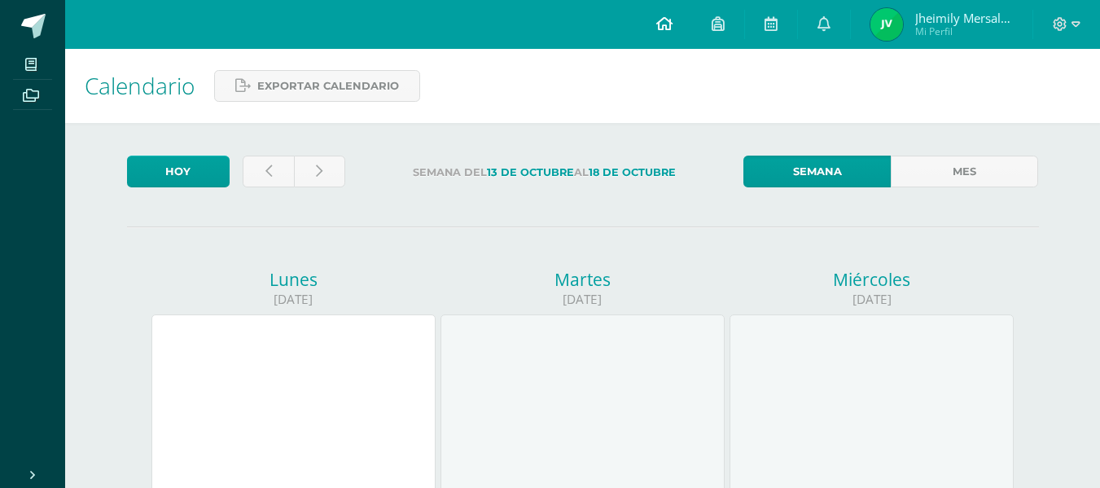
click at [669, 29] on icon at bounding box center [664, 23] width 16 height 15
